Goal: Use online tool/utility: Utilize a website feature to perform a specific function

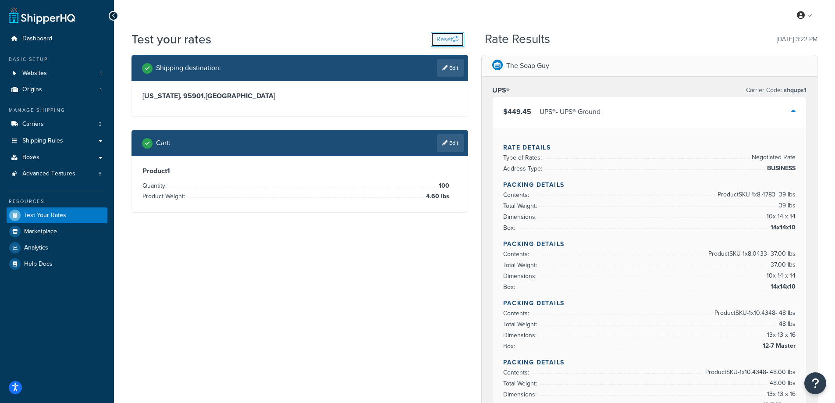
click at [449, 42] on button "Reset" at bounding box center [447, 39] width 33 height 15
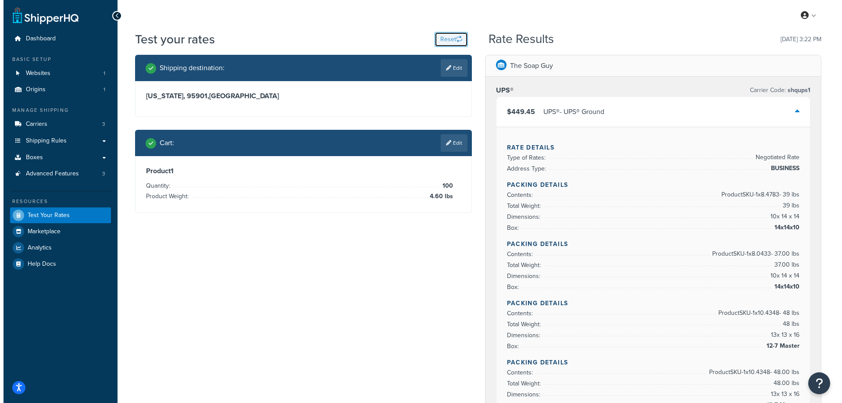
select select "[GEOGRAPHIC_DATA]"
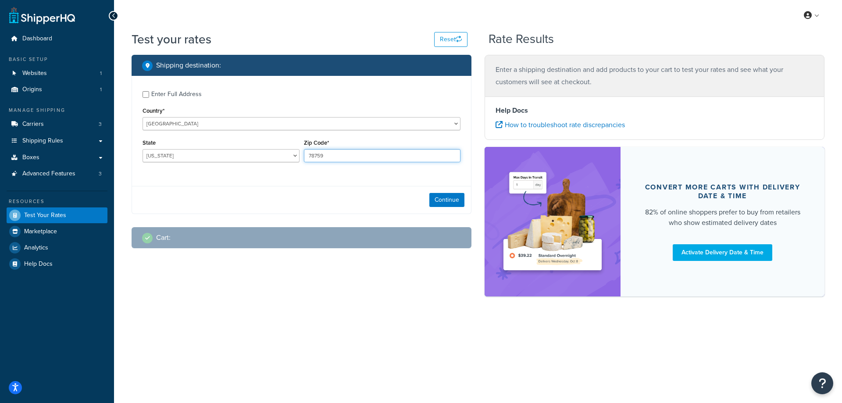
drag, startPoint x: 337, startPoint y: 157, endPoint x: 306, endPoint y: 158, distance: 31.1
click at [306, 158] on input "78759" at bounding box center [382, 155] width 157 height 13
paste input "19144"
type input "19144"
click at [280, 182] on div "Enter Full Address Country* [GEOGRAPHIC_DATA] [GEOGRAPHIC_DATA] [GEOGRAPHIC_DAT…" at bounding box center [302, 145] width 340 height 138
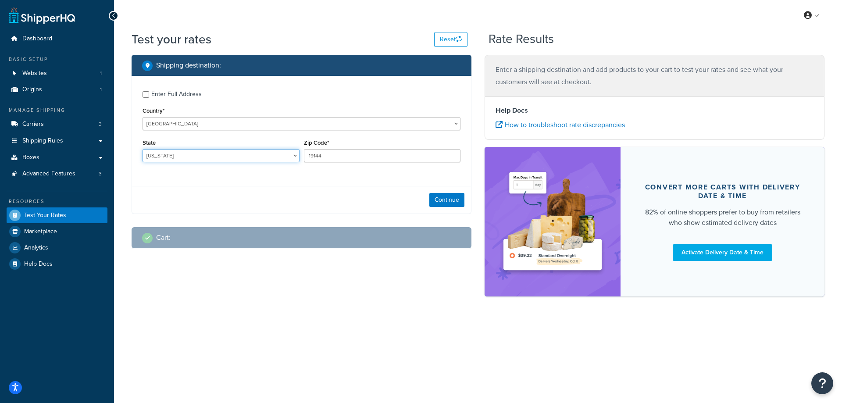
click at [178, 149] on select "[US_STATE] [US_STATE] [US_STATE] [US_STATE] [US_STATE] Armed Forces Americas Ar…" at bounding box center [220, 155] width 157 height 13
select select "PA"
click at [142, 149] on select "[US_STATE] [US_STATE] [US_STATE] [US_STATE] [US_STATE] Armed Forces Americas Ar…" at bounding box center [220, 155] width 157 height 13
click at [439, 203] on button "Continue" at bounding box center [446, 200] width 35 height 14
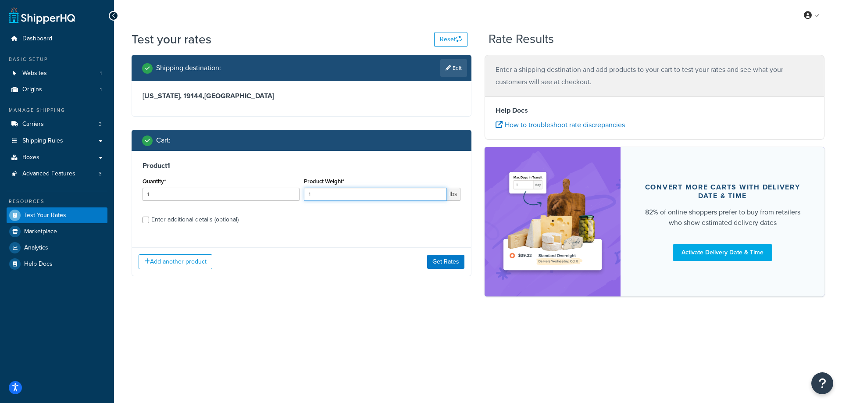
drag, startPoint x: 325, startPoint y: 195, endPoint x: 295, endPoint y: 199, distance: 30.6
click at [295, 199] on div "Quantity* 1 Product Weight* 1 lbs" at bounding box center [301, 191] width 322 height 32
paste input "0.39"
type input "0.39"
click at [224, 199] on input "1" at bounding box center [220, 194] width 157 height 13
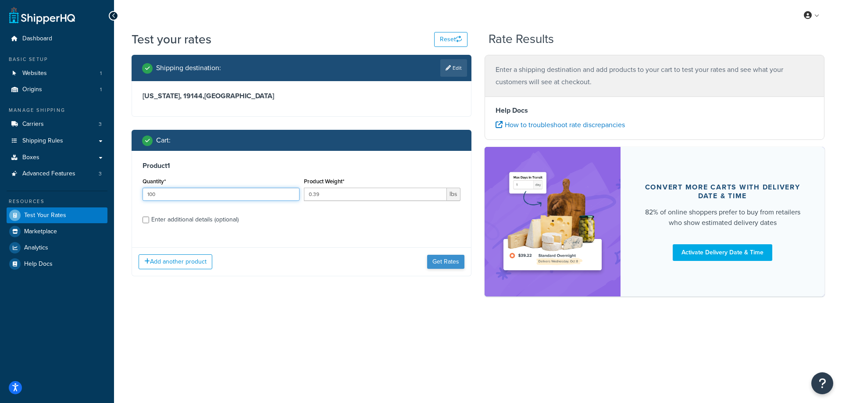
type input "100"
click at [443, 264] on button "Get Rates" at bounding box center [445, 262] width 37 height 14
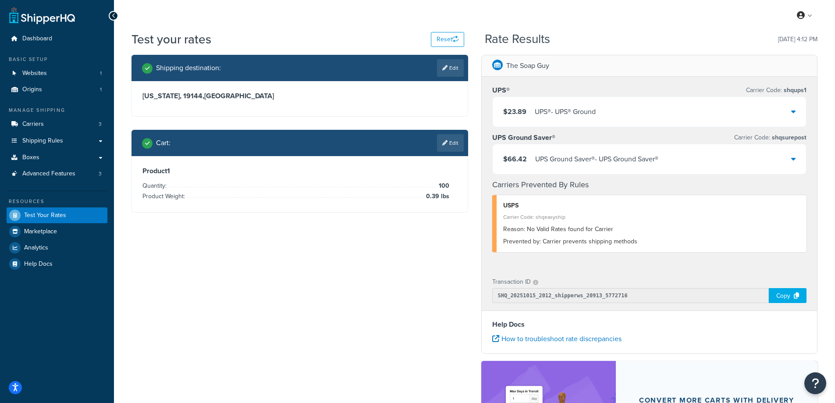
click at [522, 106] on span "$23.89" at bounding box center [514, 112] width 23 height 12
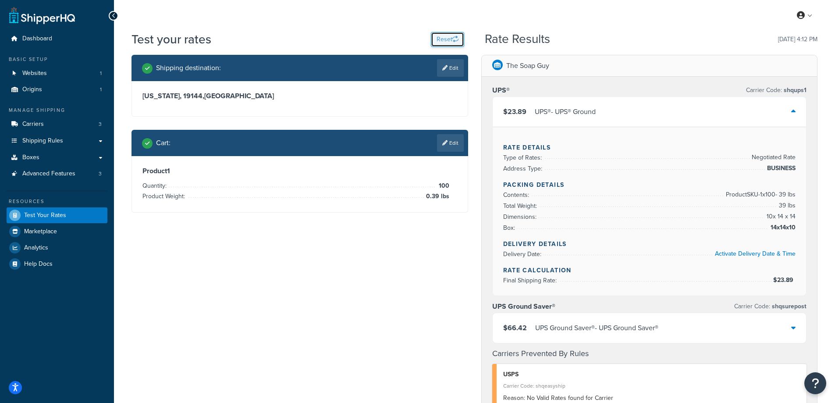
click at [444, 35] on button "Reset" at bounding box center [447, 39] width 33 height 15
select select "[GEOGRAPHIC_DATA]"
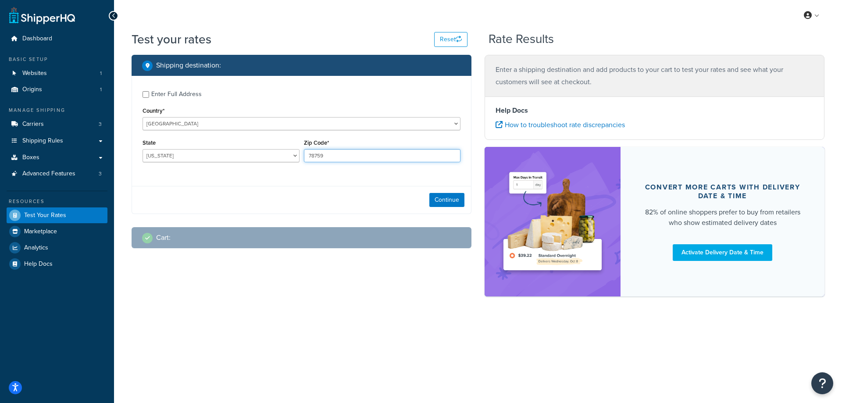
drag, startPoint x: 326, startPoint y: 154, endPoint x: 303, endPoint y: 155, distance: 22.8
click at [304, 155] on input "78759" at bounding box center [382, 155] width 157 height 13
paste input "43440"
type input "43440"
click at [280, 178] on div "Enter Full Address Country* [GEOGRAPHIC_DATA] [GEOGRAPHIC_DATA] [GEOGRAPHIC_DAT…" at bounding box center [301, 127] width 339 height 103
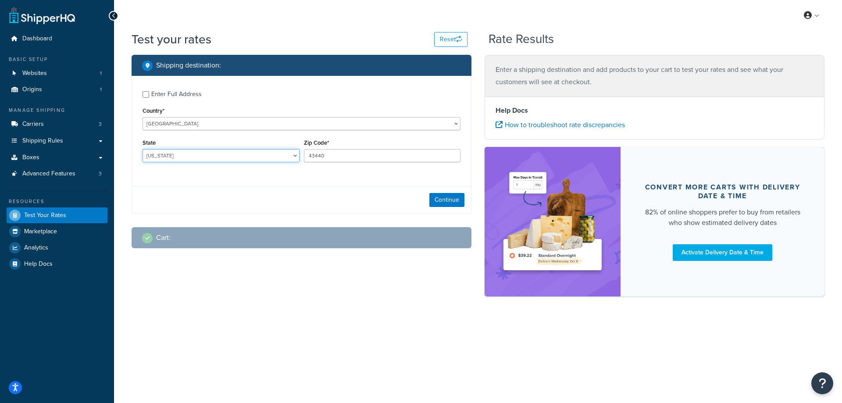
click at [175, 156] on select "[US_STATE] [US_STATE] [US_STATE] [US_STATE] [US_STATE] Armed Forces Americas Ar…" at bounding box center [220, 155] width 157 height 13
click at [142, 149] on select "[US_STATE] [US_STATE] [US_STATE] [US_STATE] [US_STATE] Armed Forces Americas Ar…" at bounding box center [220, 155] width 157 height 13
click at [206, 153] on select "[US_STATE] [US_STATE] [US_STATE] [US_STATE] [US_STATE] Armed Forces Americas Ar…" at bounding box center [220, 155] width 157 height 13
select select "OH"
click at [142, 149] on select "[US_STATE] [US_STATE] [US_STATE] [US_STATE] [US_STATE] Armed Forces Americas Ar…" at bounding box center [220, 155] width 157 height 13
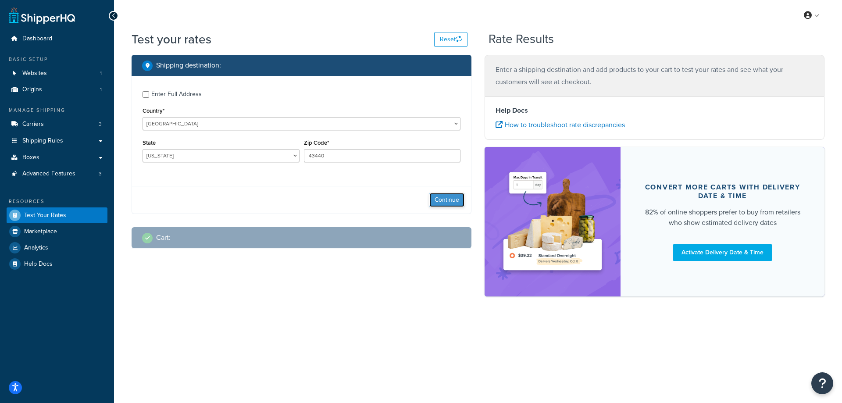
click at [451, 199] on button "Continue" at bounding box center [446, 200] width 35 height 14
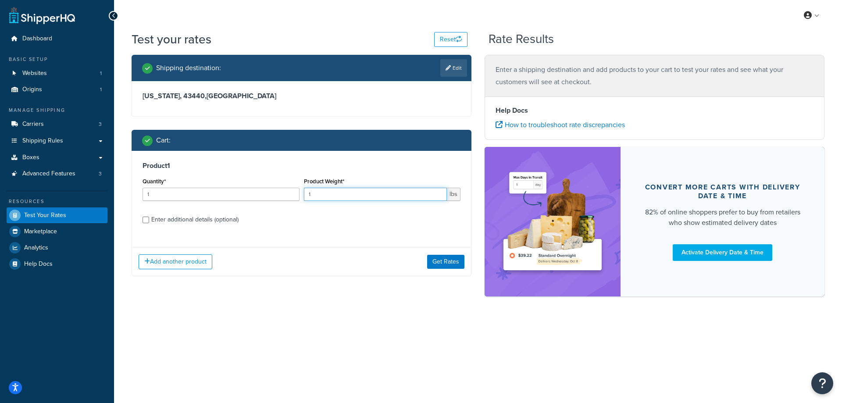
click at [427, 196] on input "1" at bounding box center [375, 194] width 143 height 13
drag, startPoint x: 400, startPoint y: 200, endPoint x: 299, endPoint y: 198, distance: 100.4
click at [299, 198] on div "Quantity* 1 Product Weight* 1 lbs" at bounding box center [301, 191] width 322 height 32
paste input ".20"
type input "1.20"
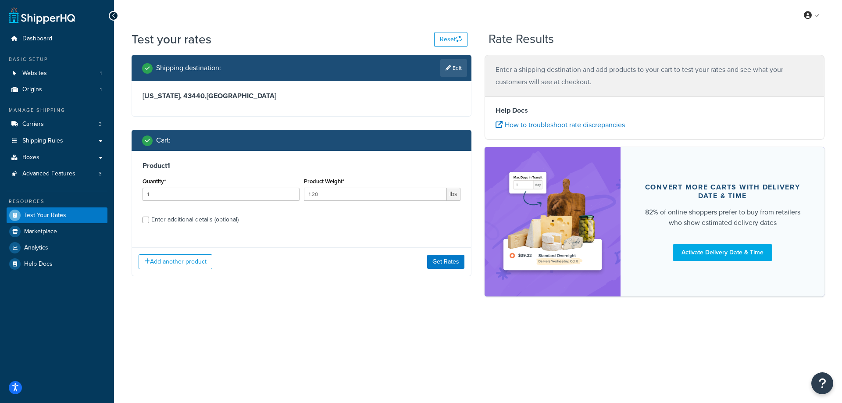
click at [271, 217] on label "Enter additional details (optional)" at bounding box center [305, 219] width 309 height 14
click at [149, 217] on input "Enter additional details (optional)" at bounding box center [145, 220] width 7 height 7
checkbox input "true"
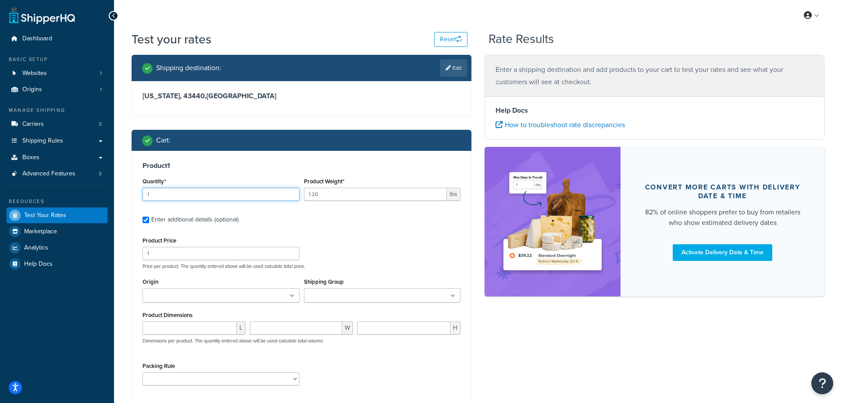
click at [228, 194] on input "1" at bounding box center [220, 194] width 157 height 13
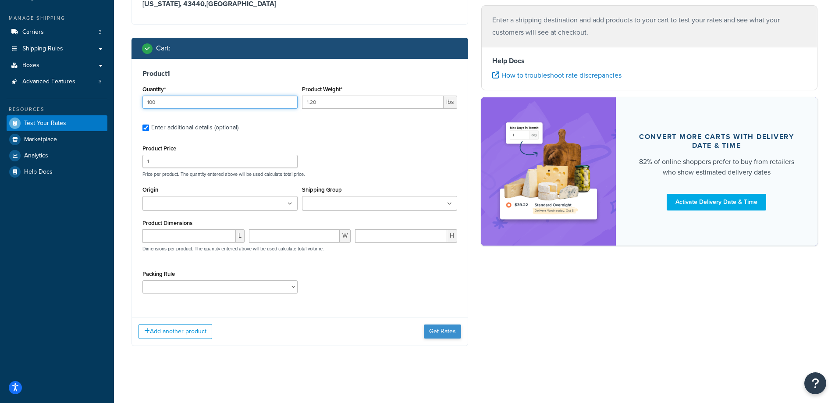
type input "100"
click at [438, 330] on button "Get Rates" at bounding box center [442, 331] width 37 height 14
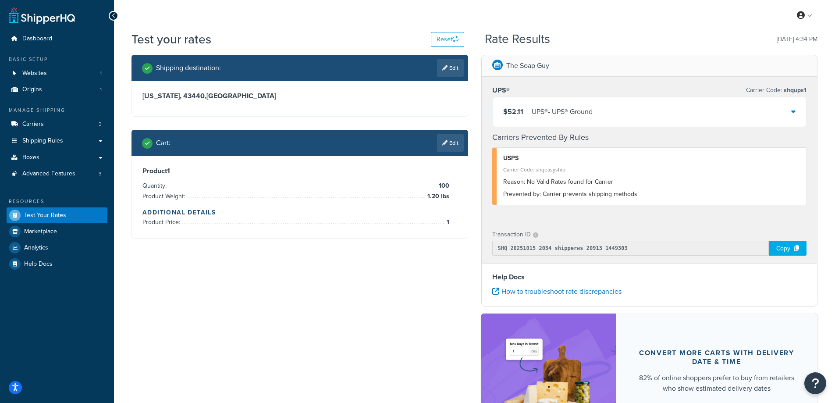
click at [542, 112] on div "UPS® - UPS® Ground" at bounding box center [562, 112] width 61 height 12
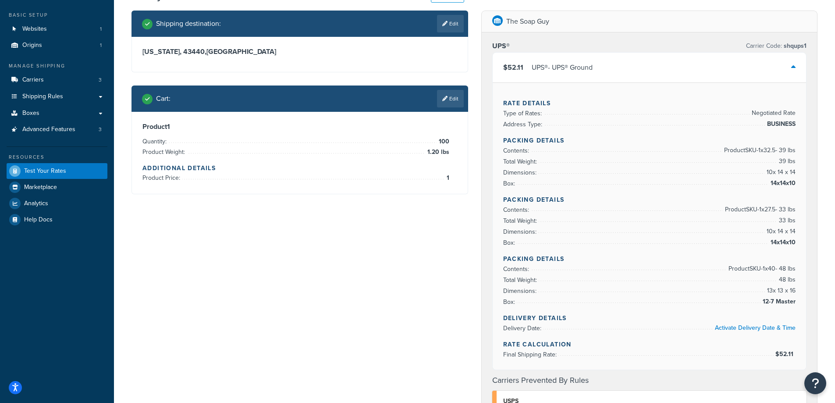
scroll to position [44, 0]
